Goal: Task Accomplishment & Management: Use online tool/utility

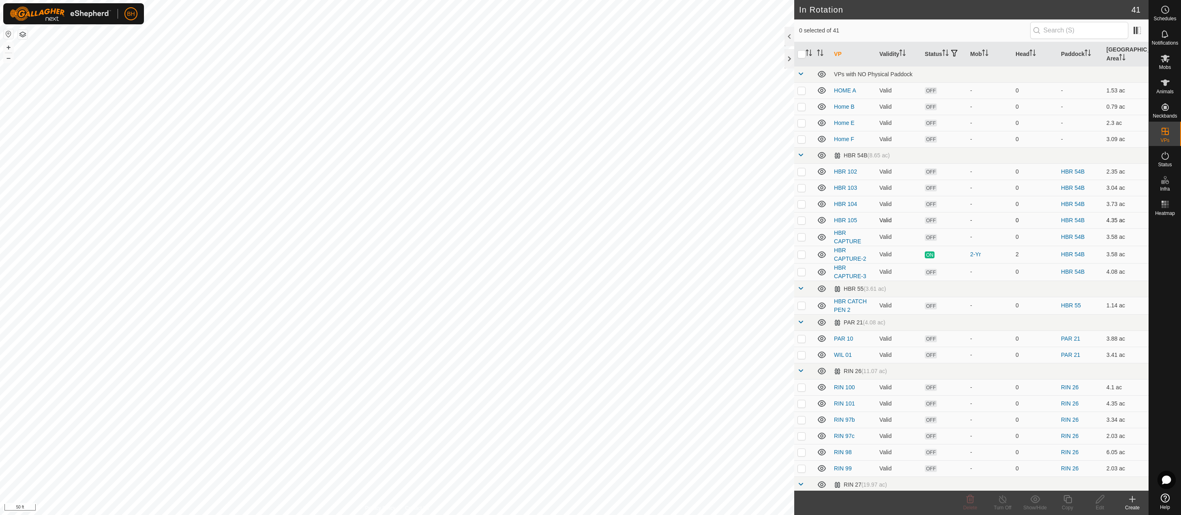
click at [800, 219] on p-checkbox at bounding box center [802, 220] width 8 height 6
checkbox input "true"
click at [1100, 502] on icon at bounding box center [1100, 499] width 10 height 10
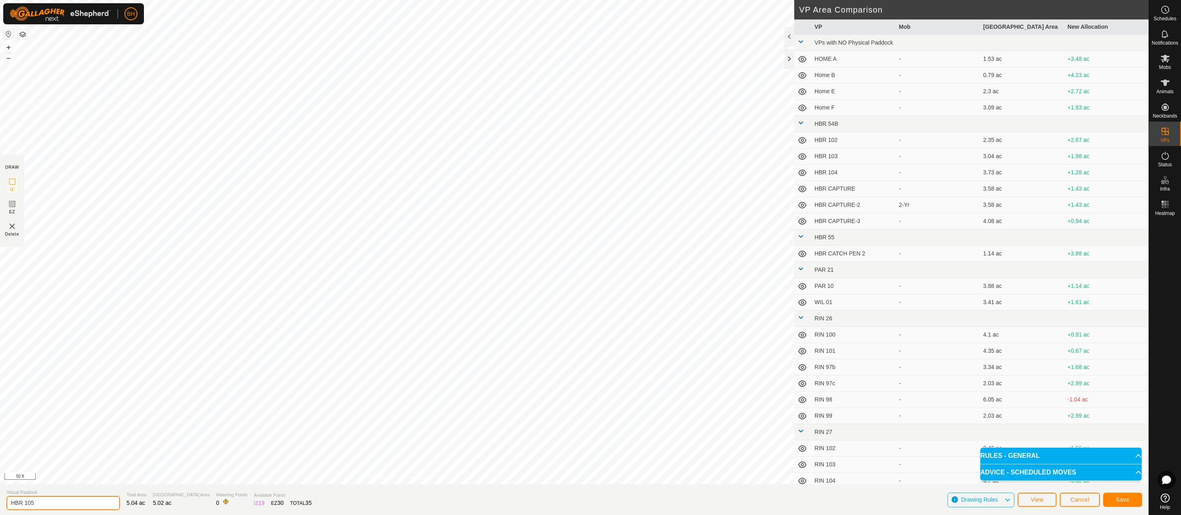
click at [58, 504] on input "HBR 105" at bounding box center [63, 503] width 114 height 14
click at [1130, 502] on button "Save" at bounding box center [1122, 500] width 39 height 14
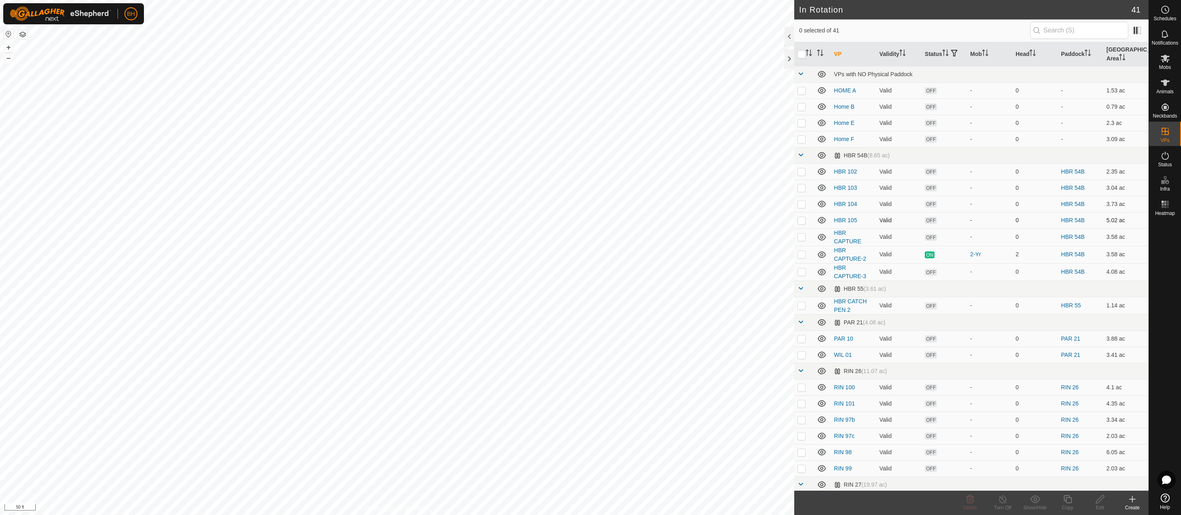
click at [802, 218] on p-checkbox at bounding box center [802, 220] width 8 height 6
checkbox input "true"
click at [1067, 493] on div "Copy" at bounding box center [1067, 503] width 32 height 24
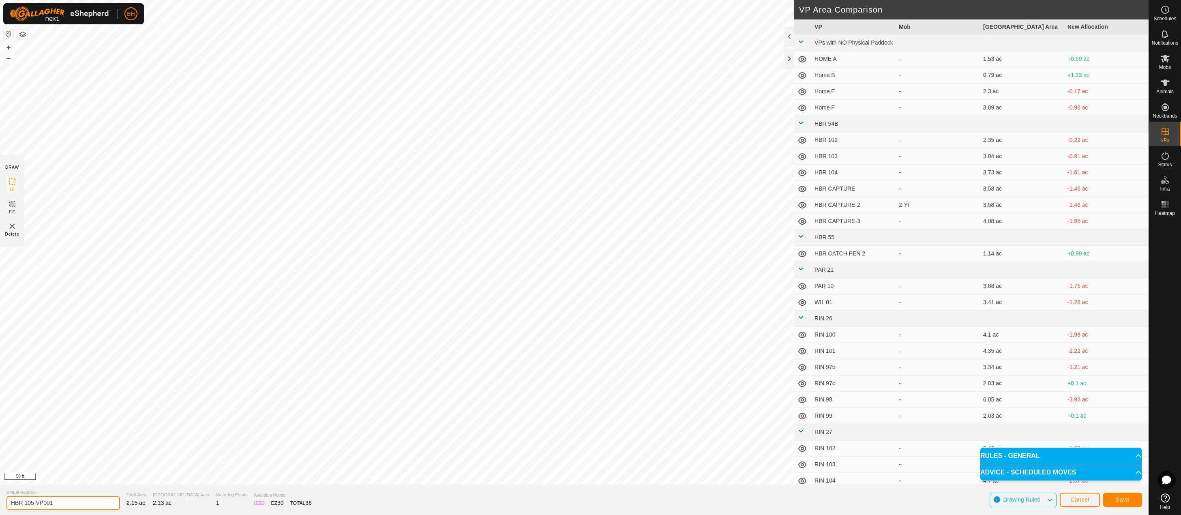
drag, startPoint x: 32, startPoint y: 502, endPoint x: 89, endPoint y: 508, distance: 57.1
click at [88, 508] on input "HBR 105-VP001" at bounding box center [63, 503] width 114 height 14
type input "HBR 106"
click at [1119, 496] on span "Save" at bounding box center [1123, 499] width 14 height 6
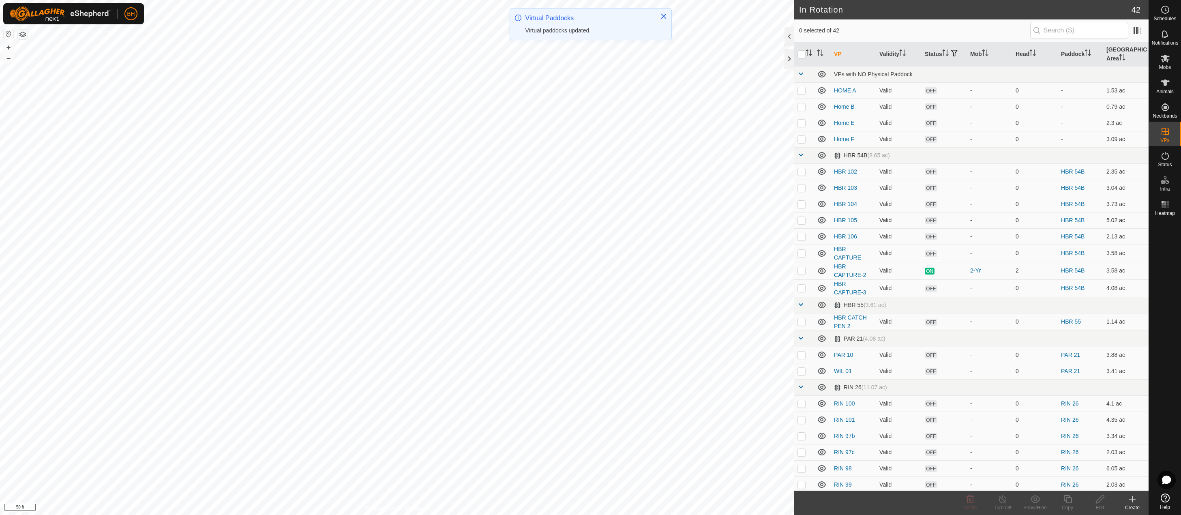
click at [803, 218] on p-checkbox at bounding box center [802, 220] width 8 height 6
checkbox input "true"
click at [1161, 63] on es-mob-svg-icon at bounding box center [1165, 58] width 15 height 13
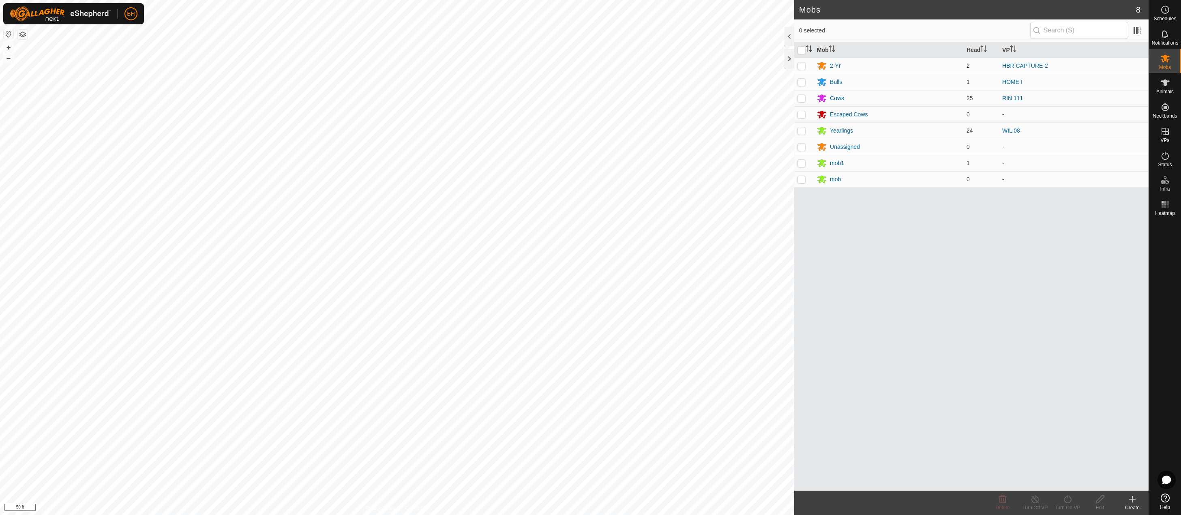
click at [802, 63] on p-checkbox at bounding box center [802, 65] width 8 height 6
checkbox input "true"
click at [1066, 503] on icon at bounding box center [1068, 499] width 10 height 10
click at [1074, 483] on link "Now" at bounding box center [1092, 481] width 80 height 16
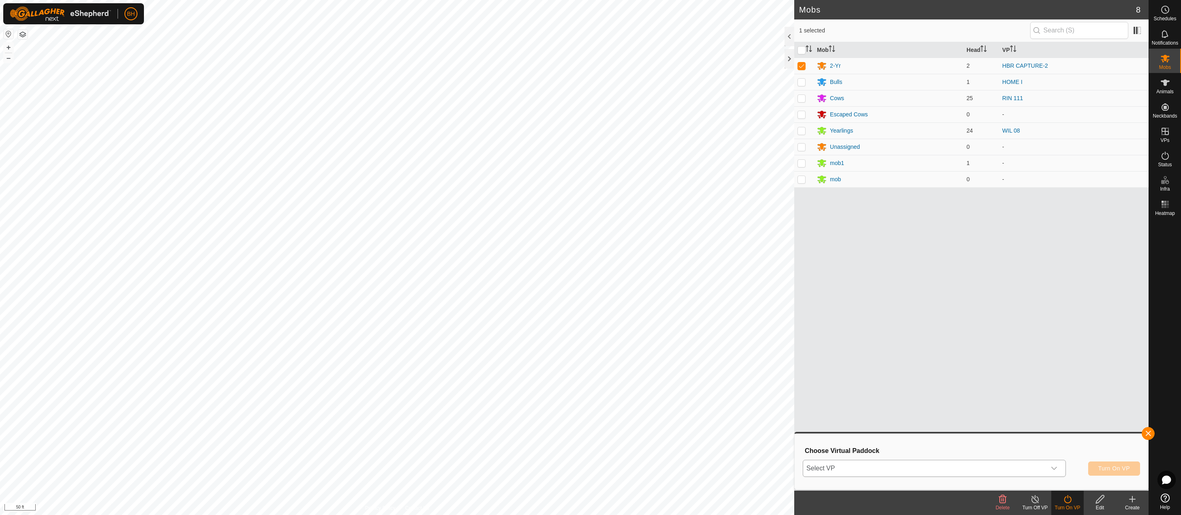
click at [1026, 473] on span "Select VP" at bounding box center [924, 468] width 243 height 16
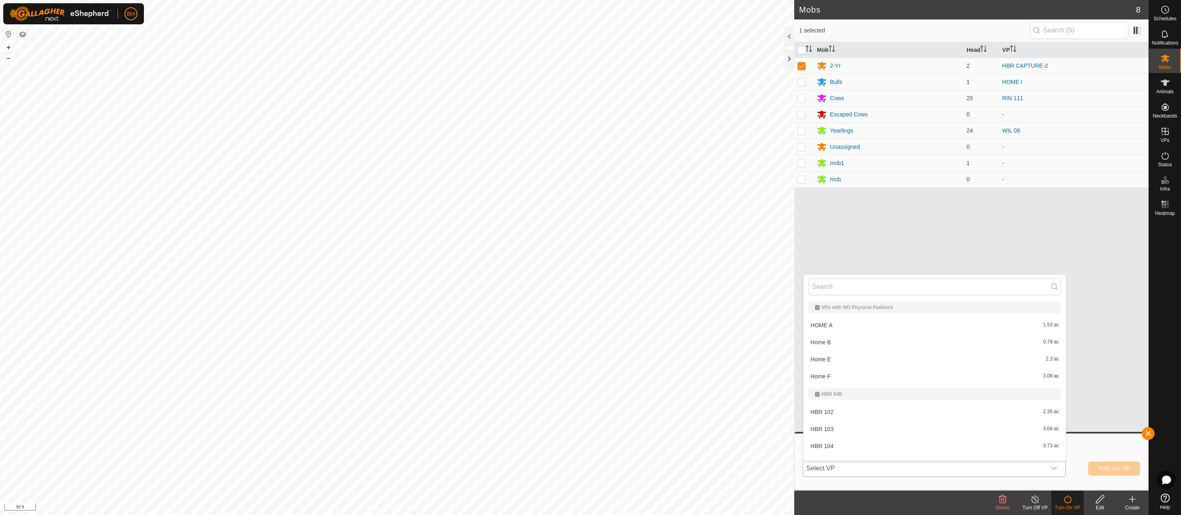
scroll to position [11, 0]
click at [847, 452] on li "HBR 105 5.02 ac" at bounding box center [935, 452] width 262 height 16
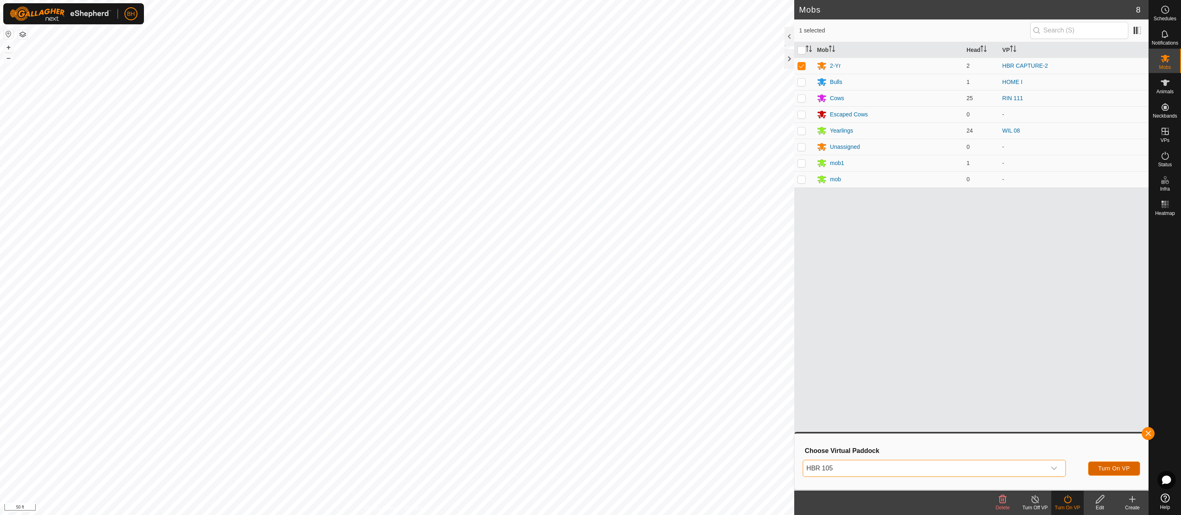
click at [1109, 468] on span "Turn On VP" at bounding box center [1114, 468] width 32 height 6
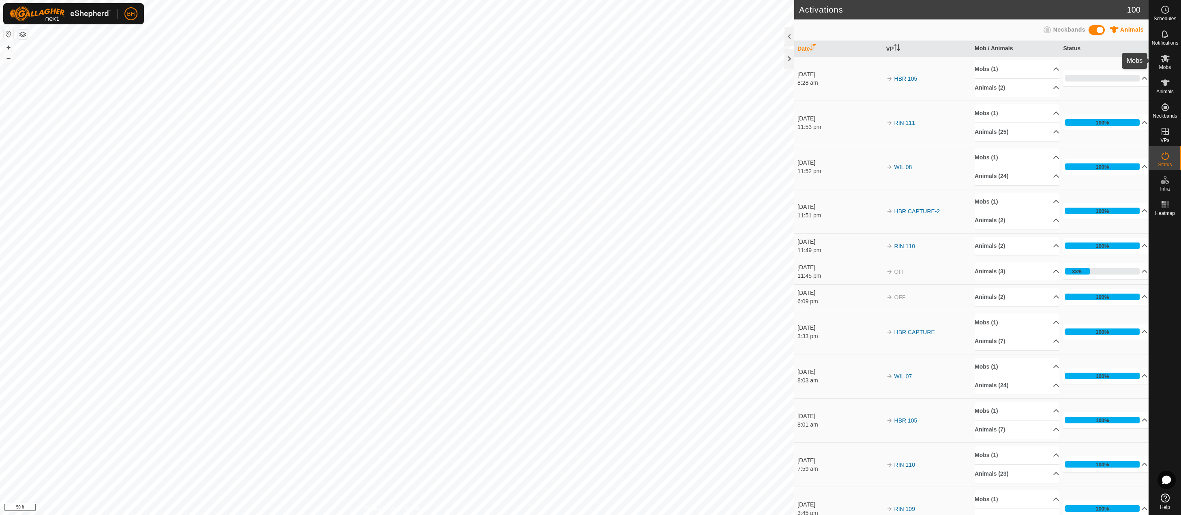
click at [1172, 62] on es-mob-svg-icon at bounding box center [1165, 58] width 15 height 13
